Goal: Task Accomplishment & Management: Manage account settings

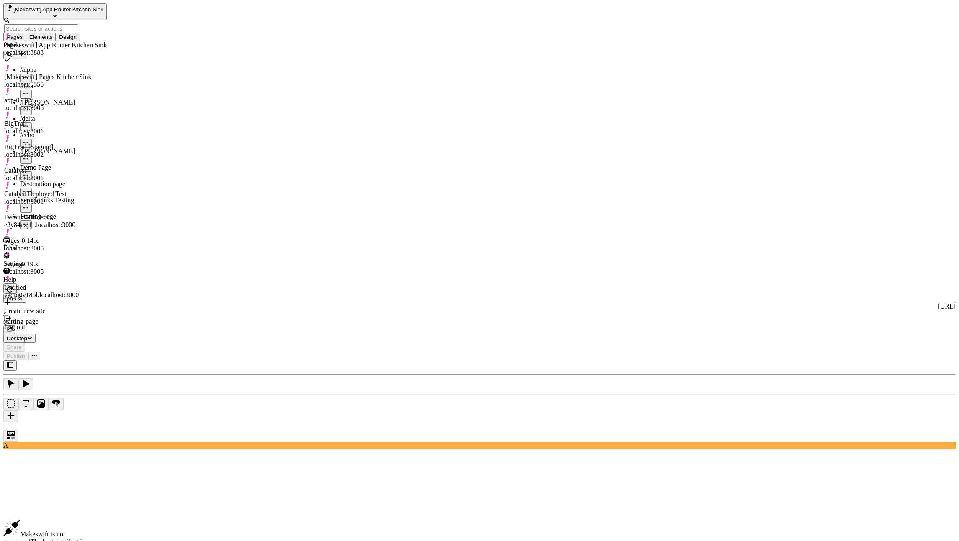
click at [83, 42] on div "[Makeswift] App Router Kitchen Sink" at bounding box center [55, 45] width 103 height 8
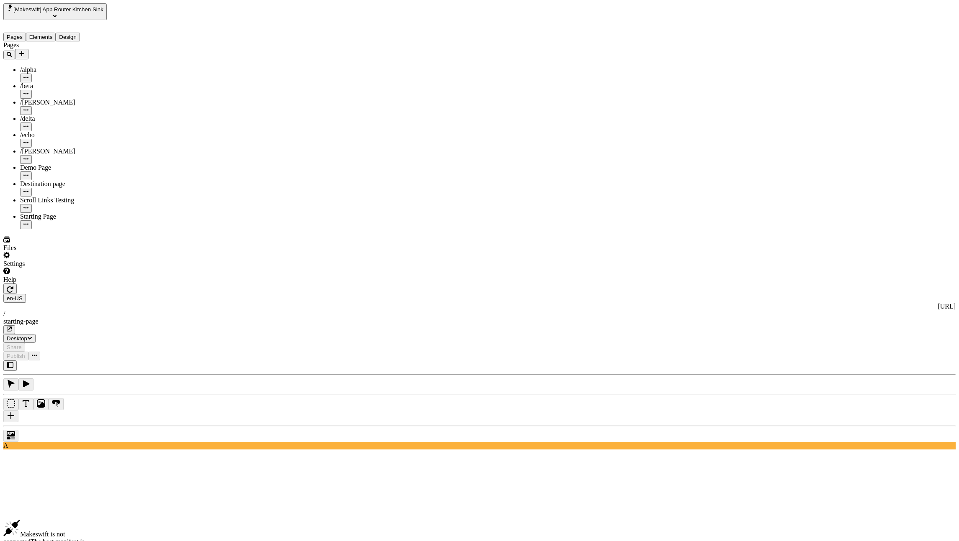
click at [13, 287] on icon "button" at bounding box center [10, 290] width 7 height 6
click at [13, 286] on icon "button" at bounding box center [10, 289] width 7 height 7
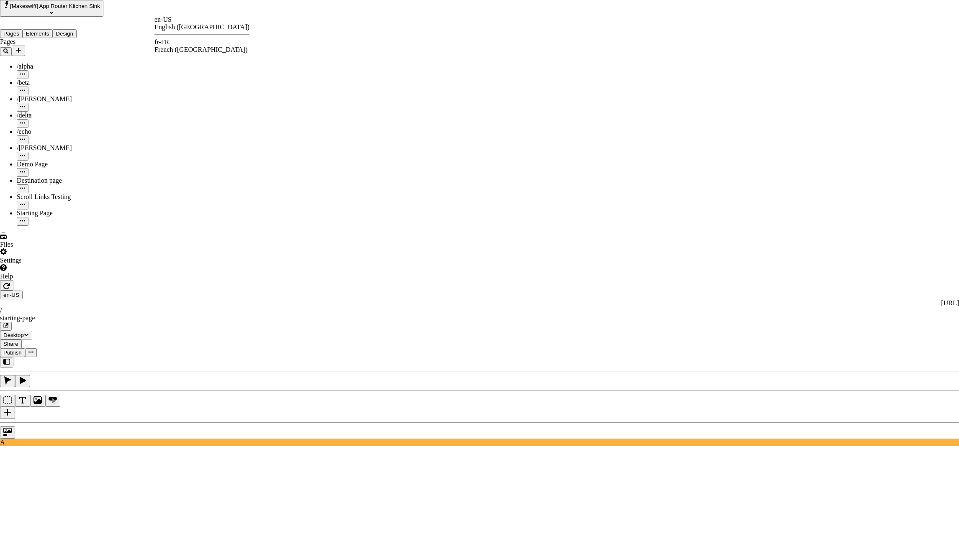
click at [179, 49] on div "fr-FR French ([GEOGRAPHIC_DATA])" at bounding box center [201, 45] width 95 height 15
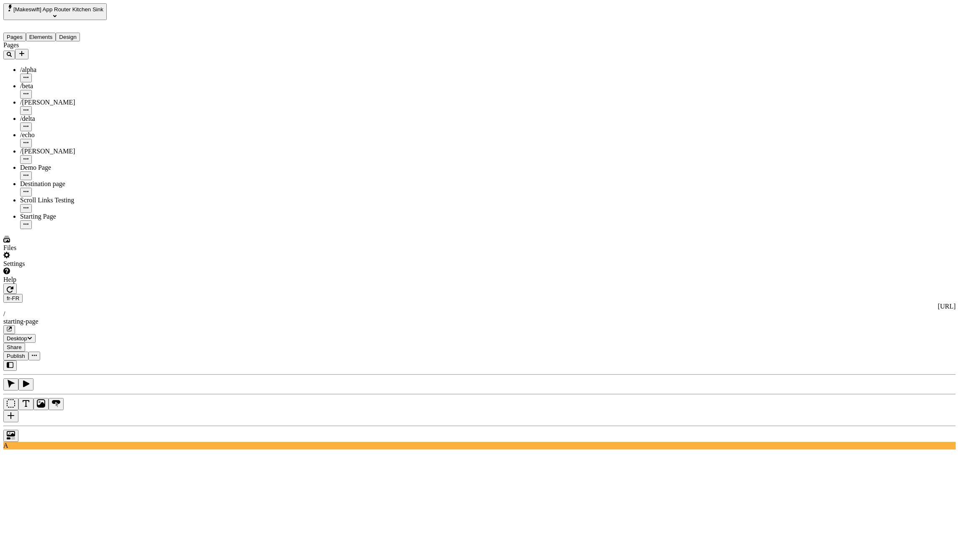
type input "french"
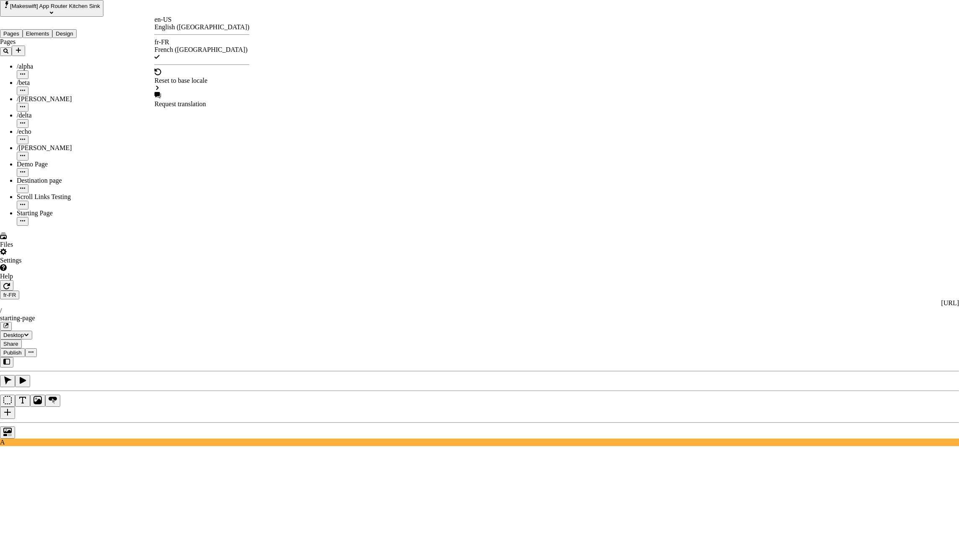
click at [174, 22] on div "en-US" at bounding box center [201, 20] width 95 height 8
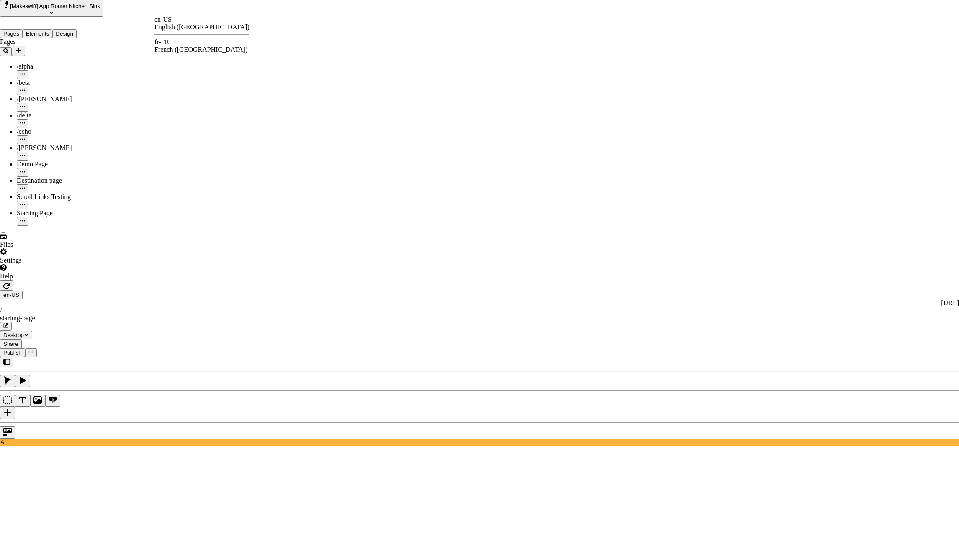
click at [172, 46] on div "fr-FR" at bounding box center [201, 42] width 95 height 8
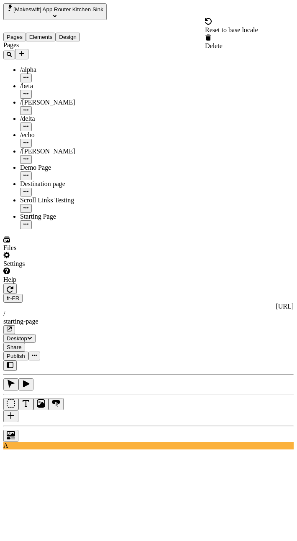
click at [258, 22] on div "Reset to base locale" at bounding box center [231, 26] width 53 height 16
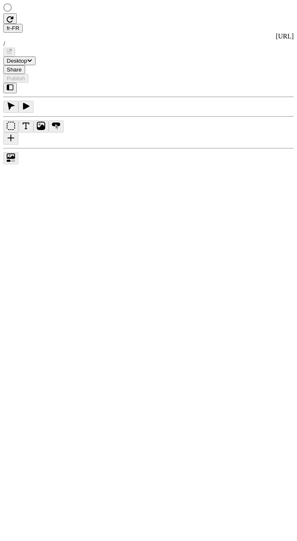
type input "/starting-page"
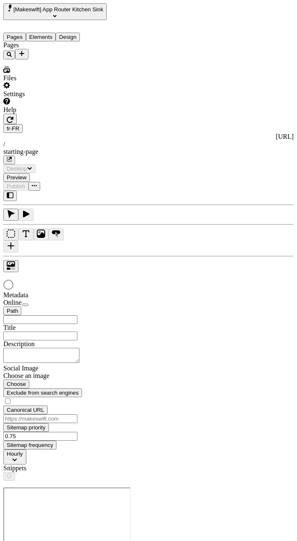
type input "/starting-page"
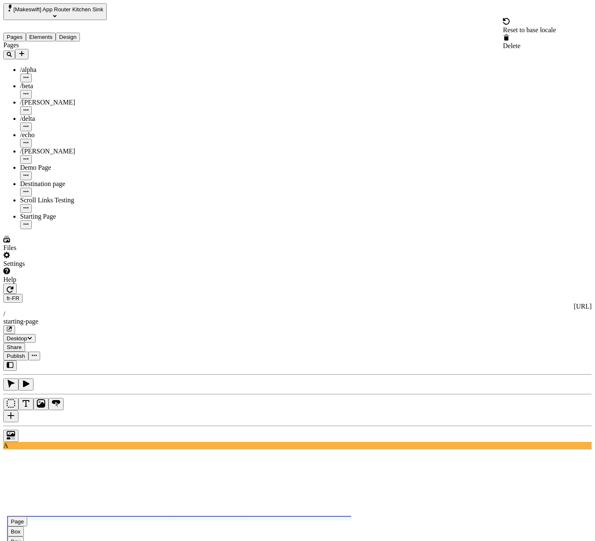
click at [297, 23] on div "Reset to base locale" at bounding box center [529, 26] width 53 height 16
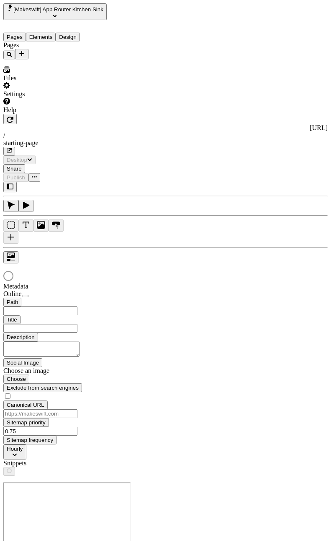
type input "/starting-page"
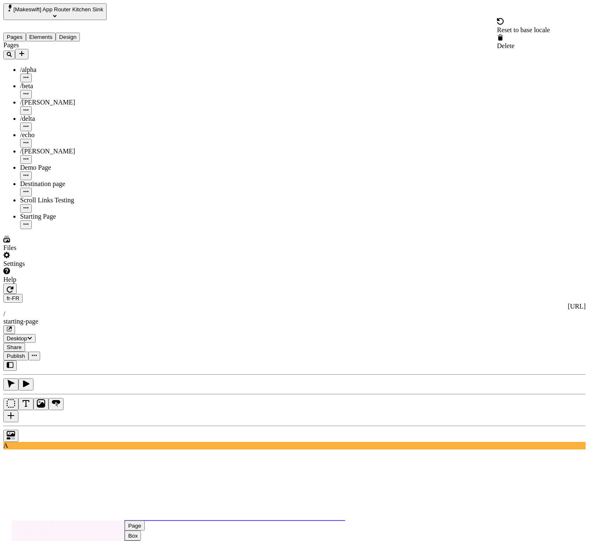
click at [331, 30] on div "Reset to base locale" at bounding box center [523, 30] width 53 height 8
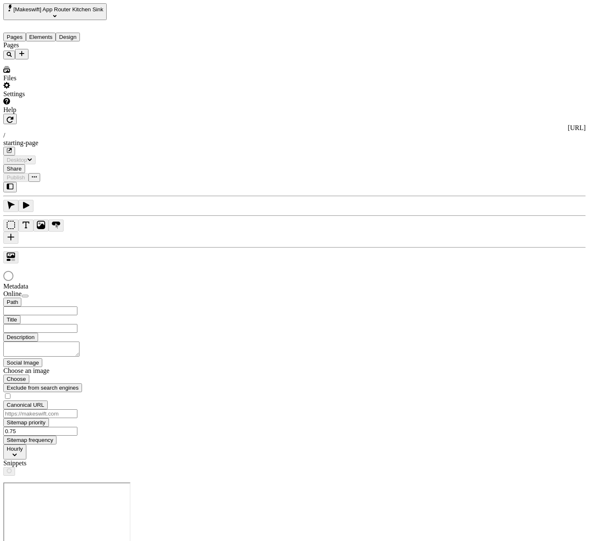
type input "/starting-page"
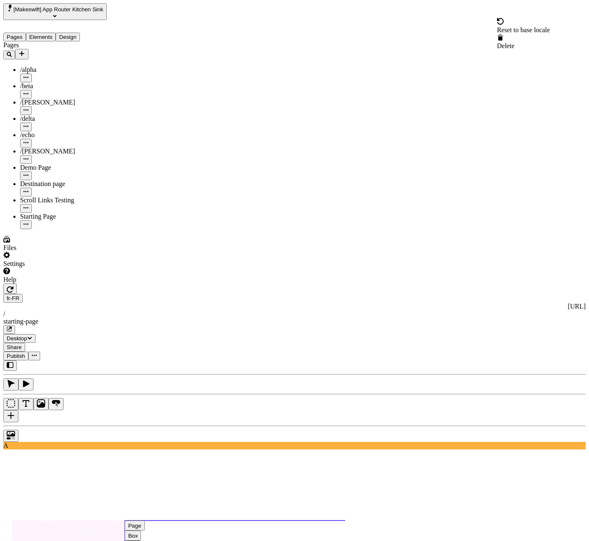
click at [537, 27] on div "Reset to base locale" at bounding box center [523, 30] width 53 height 8
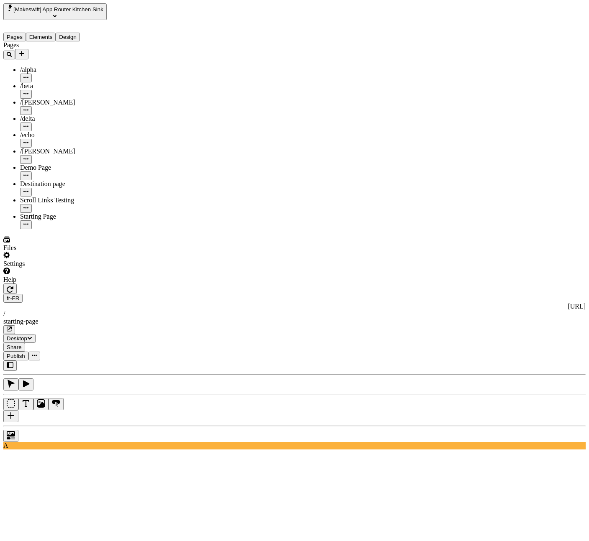
click at [13, 286] on icon "button" at bounding box center [10, 289] width 7 height 7
click at [550, 28] on div "Reset to base locale" at bounding box center [523, 30] width 53 height 8
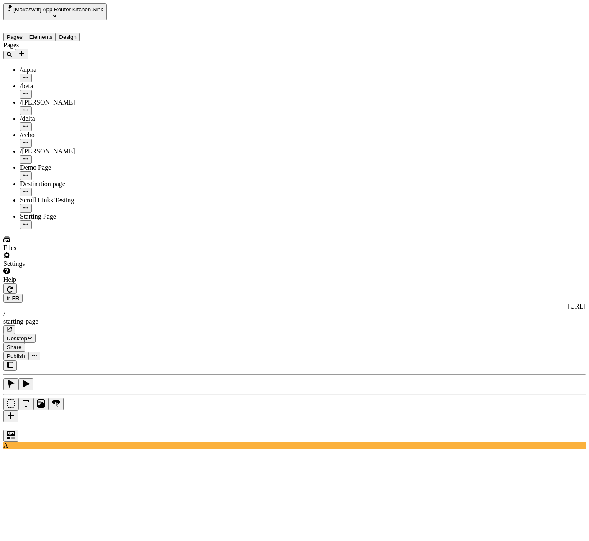
click at [61, 268] on div "Settings" at bounding box center [61, 260] width 116 height 16
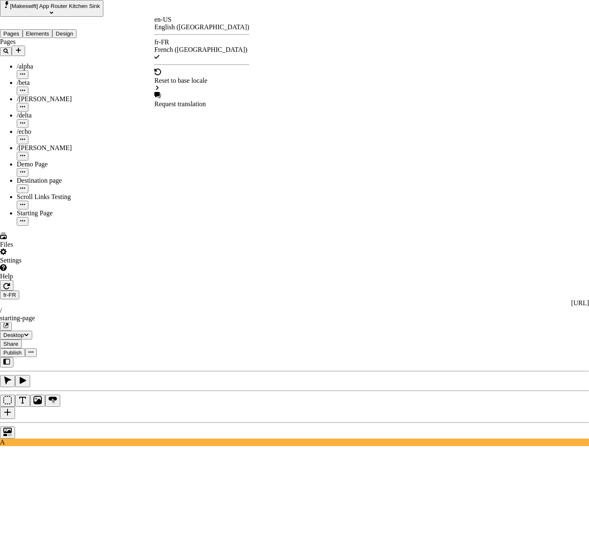
click at [181, 29] on div "en-US English ([GEOGRAPHIC_DATA])" at bounding box center [201, 23] width 95 height 15
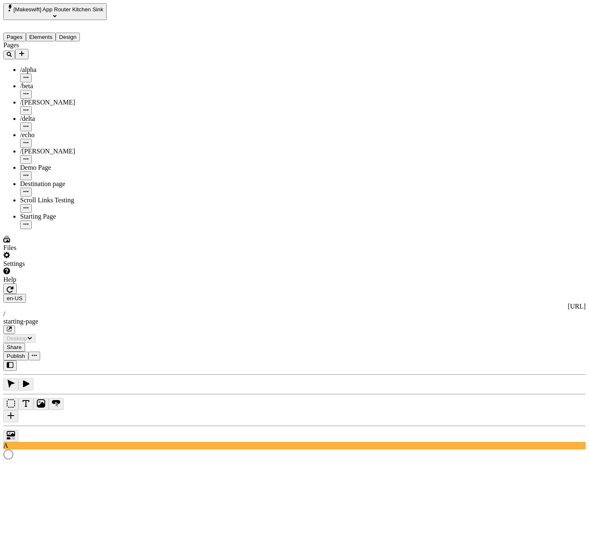
type input "/starting-page"
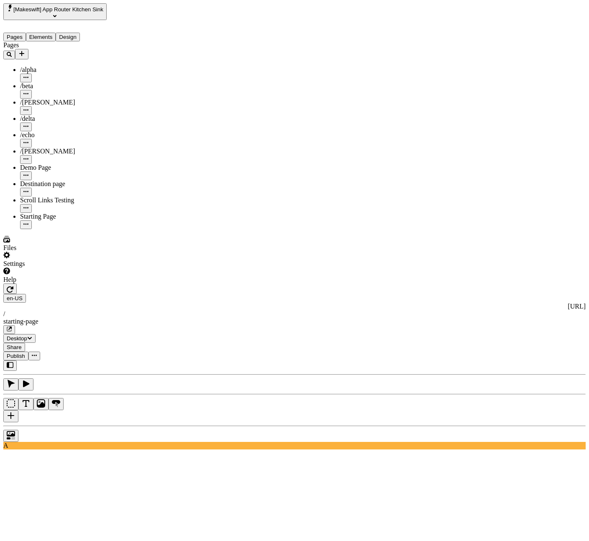
type input "english"
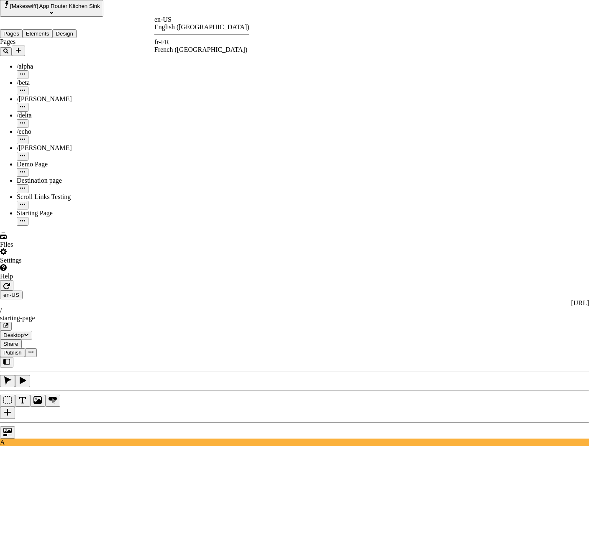
click at [169, 43] on div "fr-FR" at bounding box center [201, 42] width 95 height 8
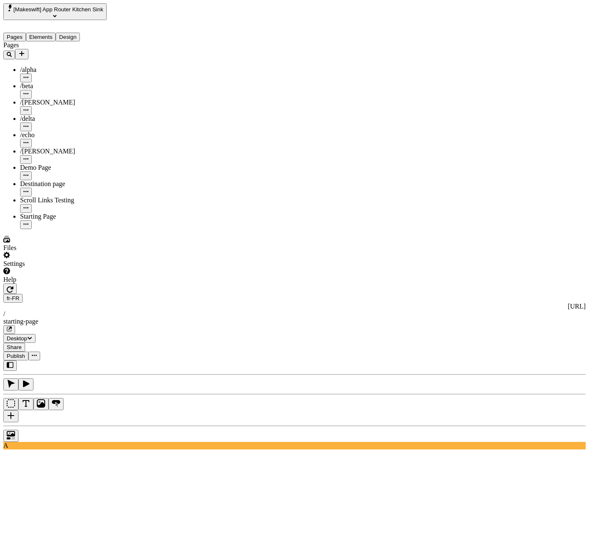
click at [537, 26] on div "Reset to base locale" at bounding box center [523, 30] width 53 height 8
